Goal: Download file/media

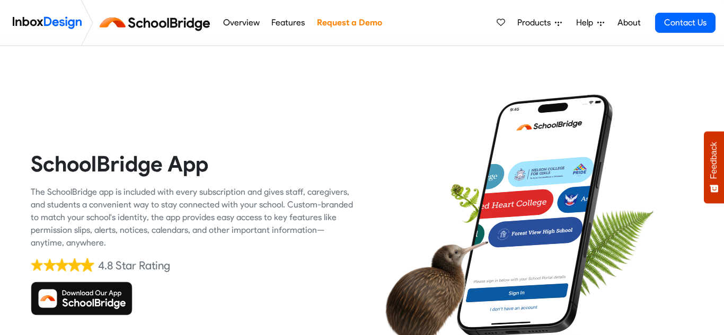
scroll to position [48, 0]
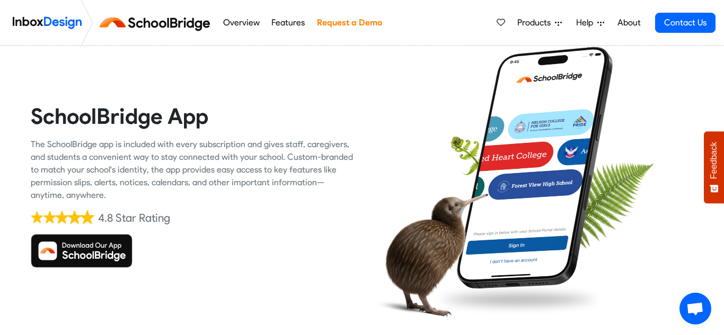
click at [120, 251] on img at bounding box center [82, 251] width 102 height 34
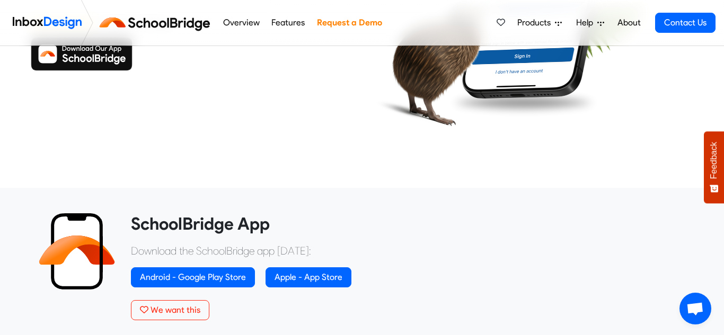
scroll to position [251, 0]
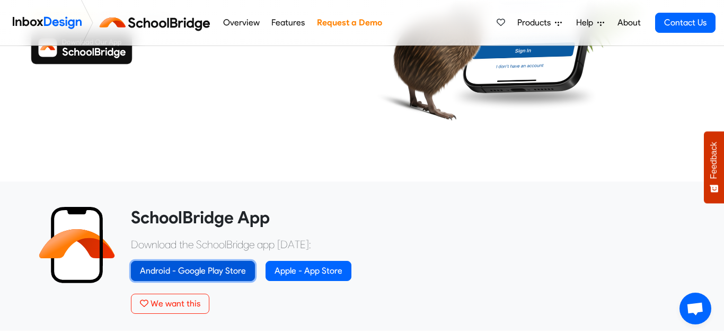
click at [227, 277] on link "Android - Google Play Store" at bounding box center [193, 271] width 124 height 20
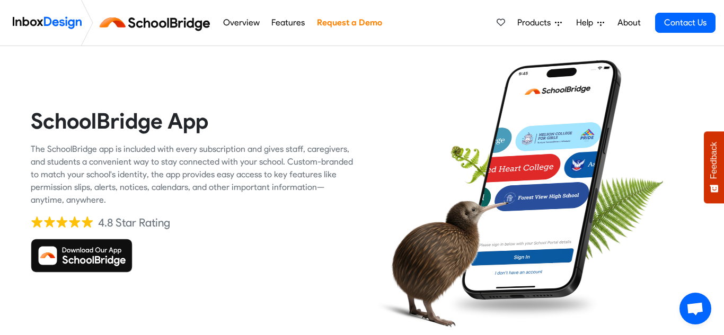
scroll to position [0, 0]
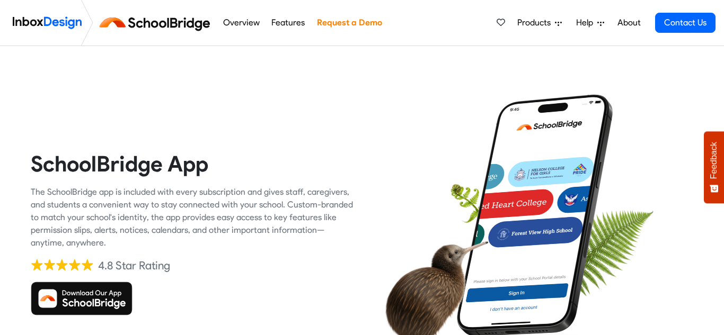
scroll to position [48, 0]
